Goal: Task Accomplishment & Management: Use online tool/utility

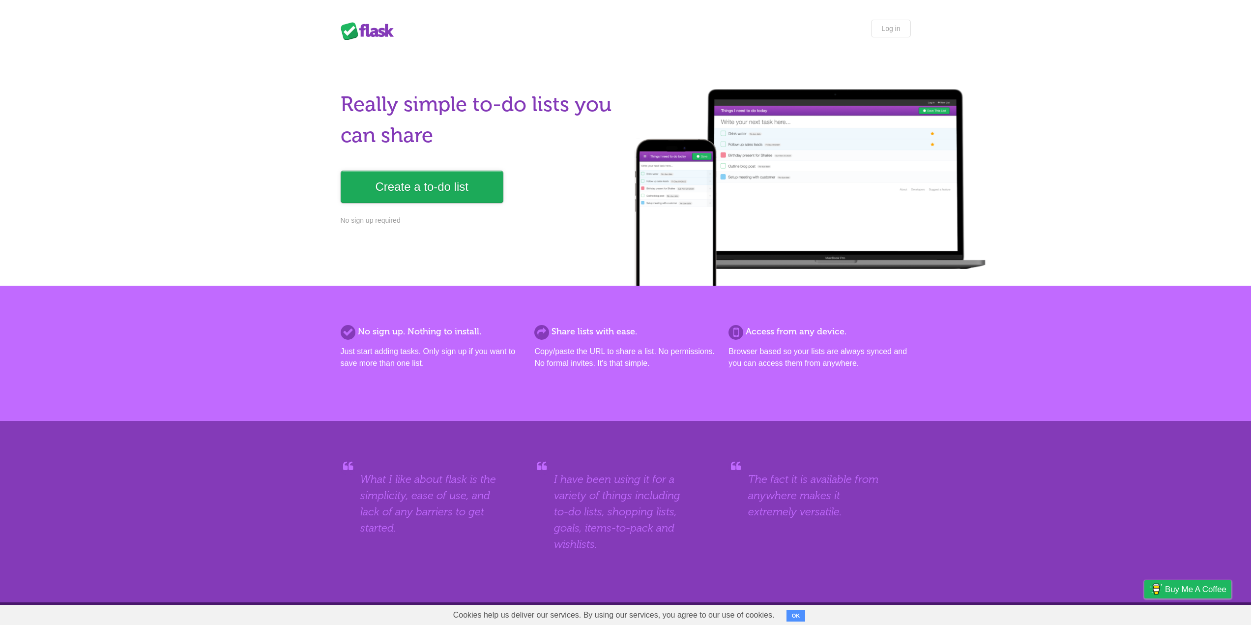
click at [402, 193] on link "Create a to-do list" at bounding box center [422, 187] width 163 height 32
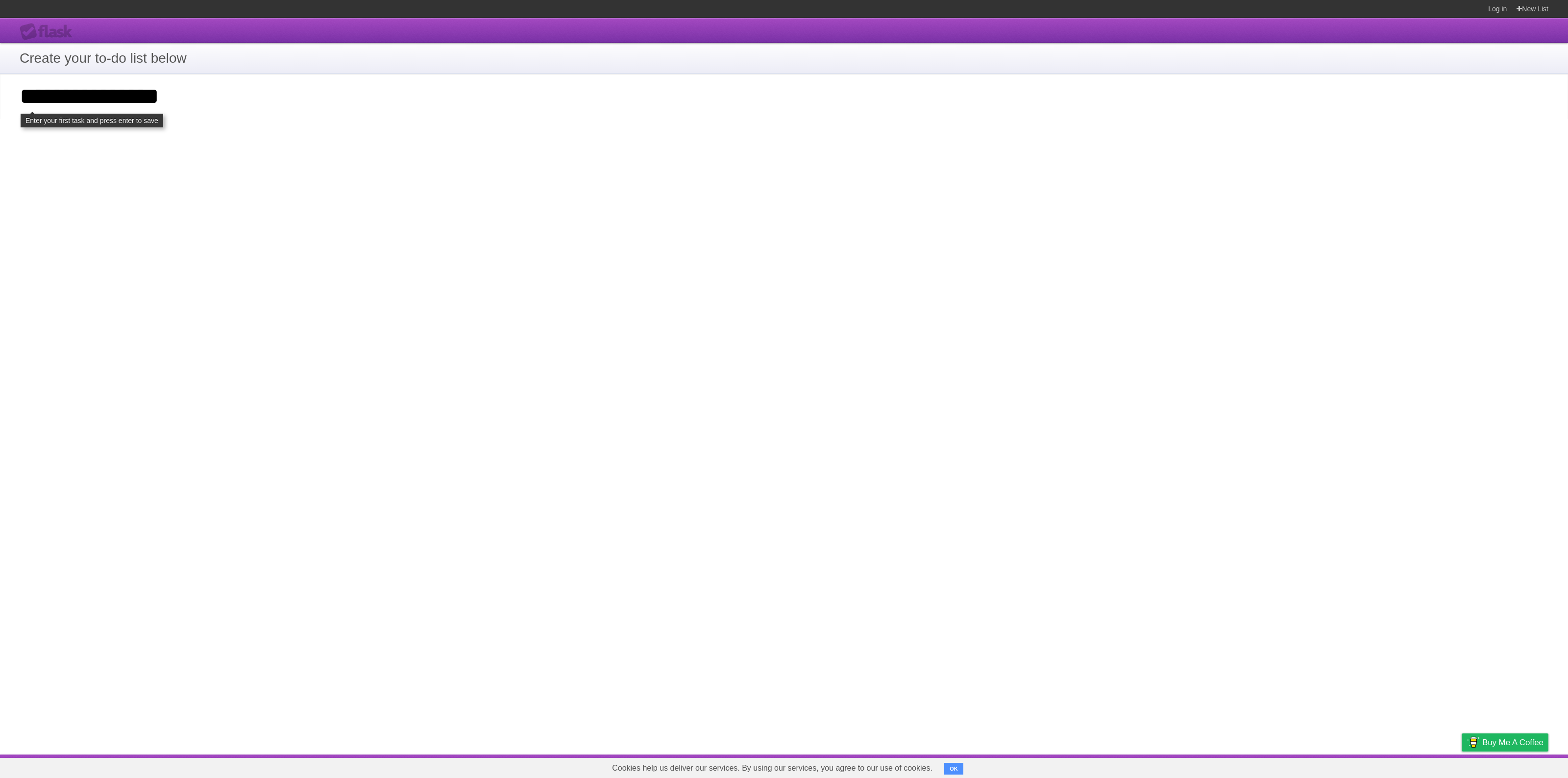
type input "**********"
click input "**********" at bounding box center [0, 0] width 0 height 0
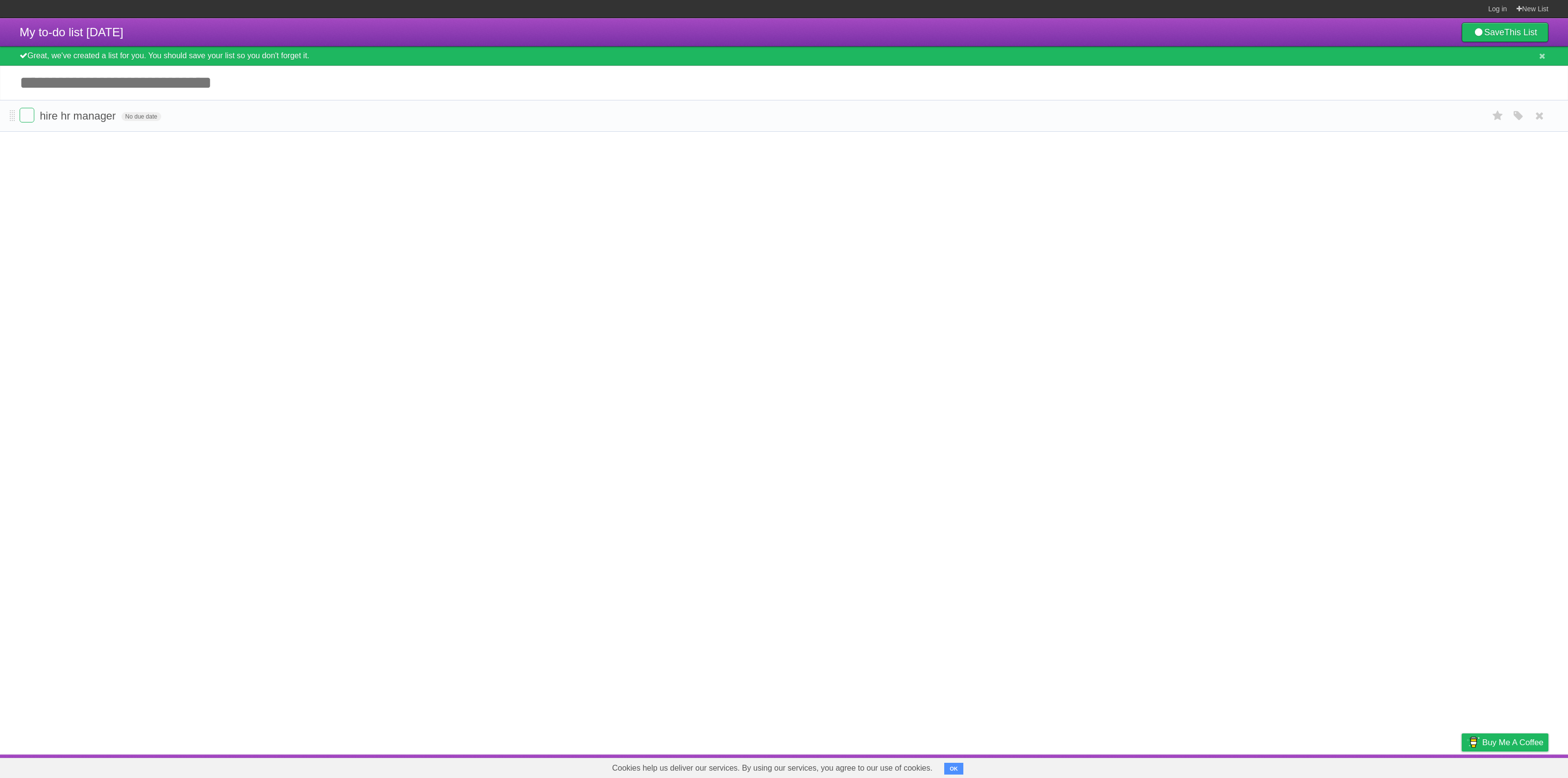
click at [198, 123] on form "hire hr manager No due date White Red Blue Green Purple Orange" at bounding box center [784, 116] width 1528 height 16
